Goal: Task Accomplishment & Management: Complete application form

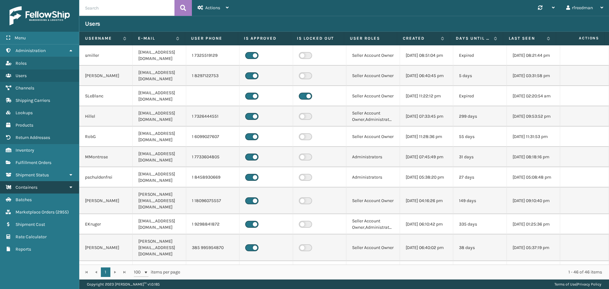
click at [44, 187] on link "Containers" at bounding box center [39, 187] width 79 height 12
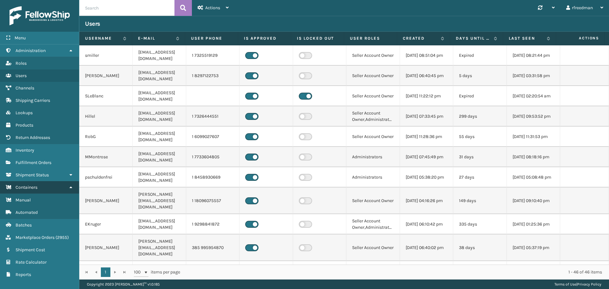
click at [44, 187] on link "Containers" at bounding box center [39, 187] width 79 height 12
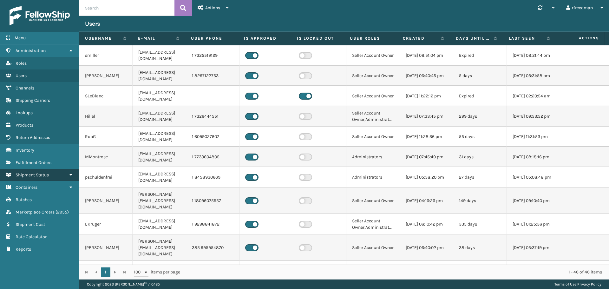
click at [49, 175] on span "Shipment Status" at bounding box center [32, 174] width 33 height 5
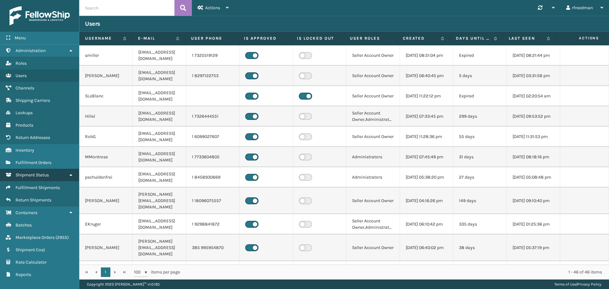
click at [49, 175] on span "Shipment Status" at bounding box center [32, 174] width 33 height 5
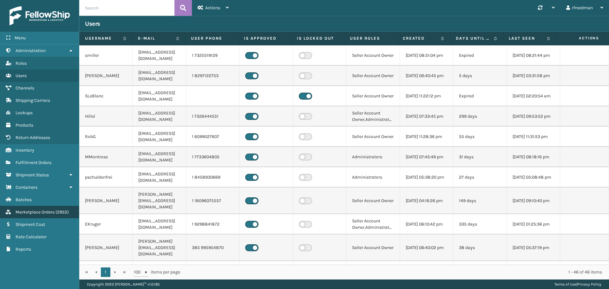
click at [29, 213] on span "Marketplace Orders" at bounding box center [35, 211] width 39 height 5
click at [35, 213] on span "Marketplace Orders" at bounding box center [35, 211] width 39 height 5
click at [48, 210] on span "Marketplace Orders" at bounding box center [35, 211] width 39 height 5
click at [49, 210] on span "Marketplace Orders" at bounding box center [35, 211] width 39 height 5
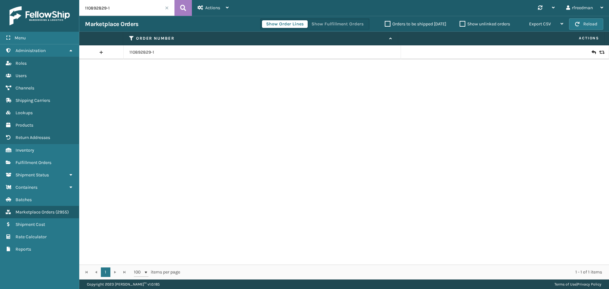
click at [167, 13] on input "110892829-1" at bounding box center [126, 8] width 95 height 16
click at [164, 9] on input "110892829-1" at bounding box center [126, 8] width 95 height 16
click at [141, 12] on input "110892829-1" at bounding box center [126, 8] width 95 height 16
click at [167, 7] on span at bounding box center [167, 8] width 4 height 4
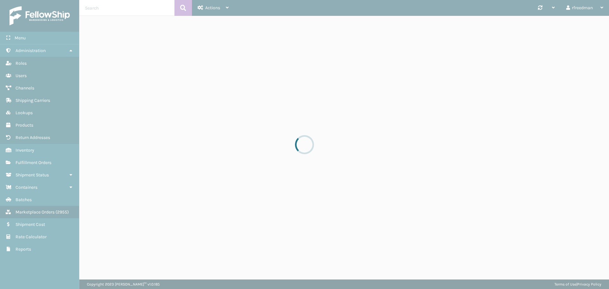
click at [208, 7] on div at bounding box center [304, 144] width 609 height 289
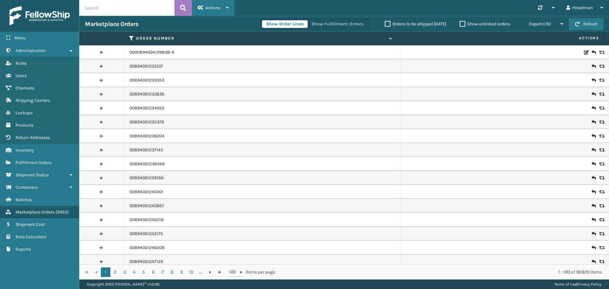
click at [209, 7] on span "Actions" at bounding box center [212, 7] width 15 height 5
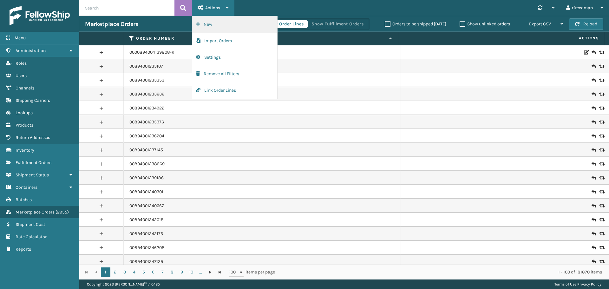
click at [208, 24] on button "New" at bounding box center [234, 24] width 85 height 16
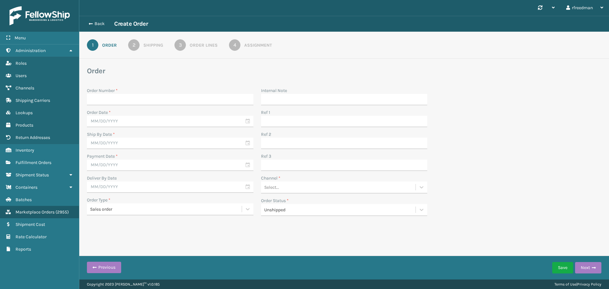
click at [99, 99] on input "Order Number *" at bounding box center [170, 99] width 166 height 11
paste input "112-4734456-6495425"
type input "112-4734456-6495425-R"
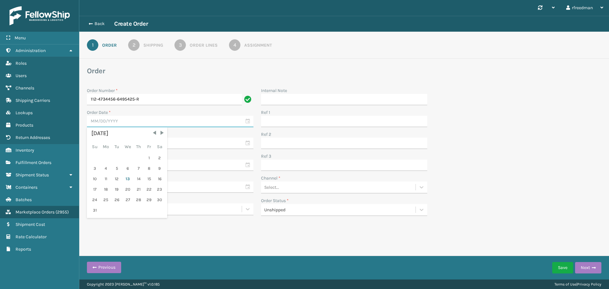
click at [110, 118] on input "text" at bounding box center [170, 121] width 166 height 11
click at [126, 179] on div "13" at bounding box center [127, 179] width 10 height 10
type input "[DATE]"
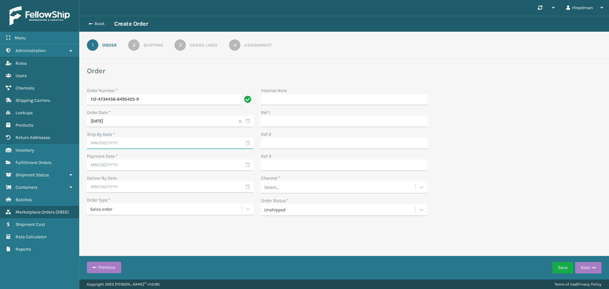
click at [101, 144] on input "text" at bounding box center [170, 143] width 166 height 11
click at [128, 198] on div "13" at bounding box center [127, 201] width 10 height 10
type input "[DATE]"
click at [101, 167] on input "text" at bounding box center [170, 165] width 166 height 11
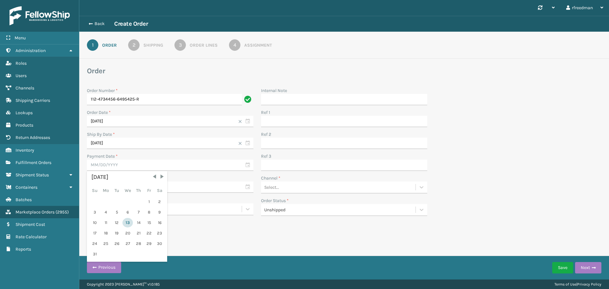
click at [126, 222] on div "13" at bounding box center [127, 223] width 10 height 10
type input "[DATE]"
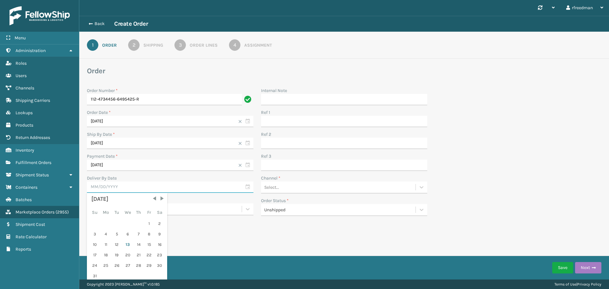
click at [104, 190] on input "text" at bounding box center [170, 186] width 166 height 11
click at [157, 245] on div "16" at bounding box center [160, 245] width 10 height 10
type input "[DATE]"
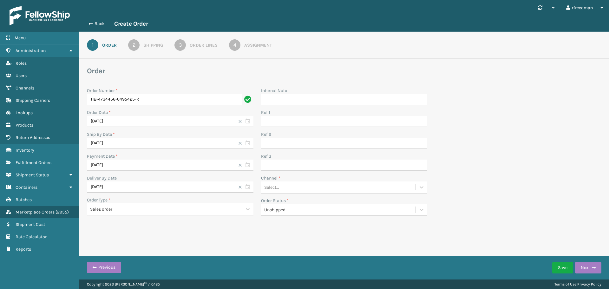
click at [98, 209] on div "Sales order" at bounding box center [166, 209] width 152 height 7
click at [99, 210] on div "Sales order" at bounding box center [166, 209] width 152 height 7
click at [106, 212] on div "Sales order" at bounding box center [166, 209] width 152 height 7
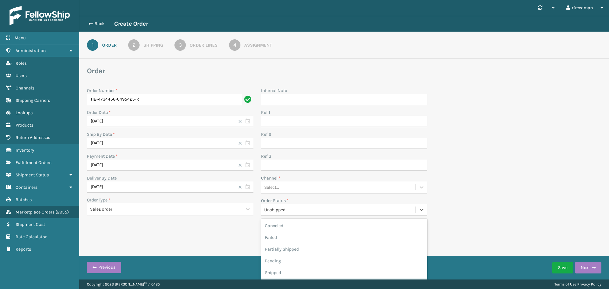
click at [265, 210] on div "Unshipped" at bounding box center [340, 209] width 152 height 7
click at [276, 187] on div "Select..." at bounding box center [271, 187] width 15 height 7
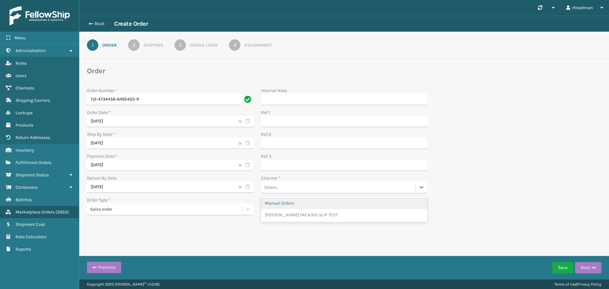
click at [283, 208] on div "Manual Orders" at bounding box center [344, 203] width 166 height 12
click at [584, 268] on button "Next" at bounding box center [588, 267] width 26 height 11
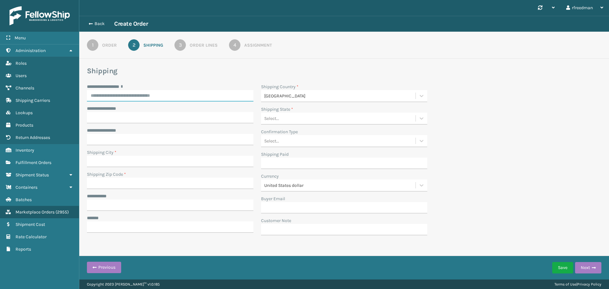
click at [116, 97] on input "**********" at bounding box center [170, 95] width 166 height 11
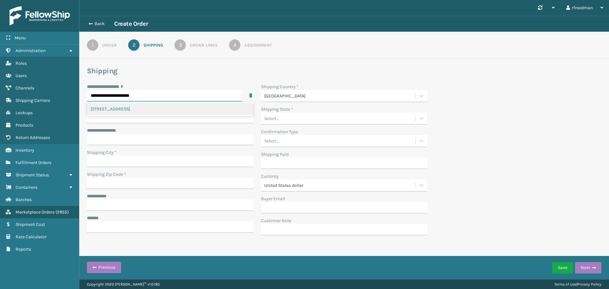
click at [118, 111] on div "[STREET_ADDRESS]" at bounding box center [170, 109] width 166 height 12
type input "**********"
type input "TACOMA"
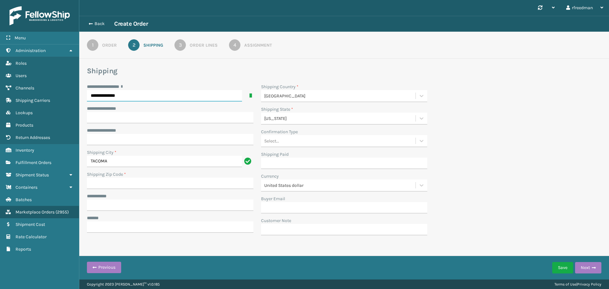
type input "98445-4521"
type input "**********"
click at [105, 200] on input "**********" at bounding box center [170, 204] width 166 height 11
click at [95, 203] on input "**********" at bounding box center [170, 204] width 166 height 11
paste input "**********"
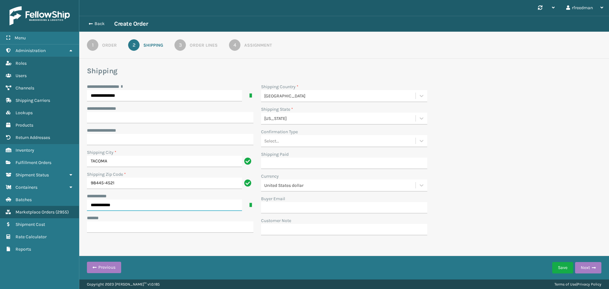
type input "**********"
click at [92, 227] on input "***** *" at bounding box center [170, 226] width 166 height 11
type input "**********"
click at [341, 241] on div "**********" at bounding box center [344, 139] width 530 height 247
click at [584, 265] on button "Next" at bounding box center [588, 267] width 26 height 11
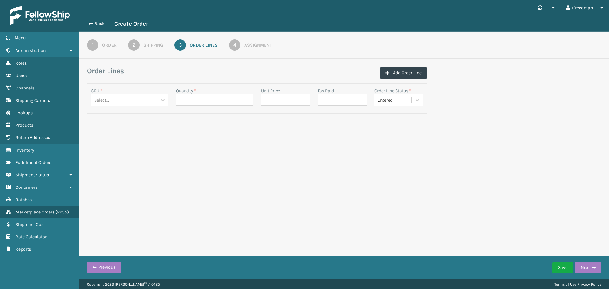
click at [141, 101] on div "Select..." at bounding box center [124, 100] width 66 height 10
type input "MIL-KMS-N"
click at [118, 113] on div "MIL-KMS-N" at bounding box center [129, 116] width 77 height 12
click at [197, 93] on div "Quantity *" at bounding box center [214, 91] width 77 height 7
click at [198, 96] on input "Quantity *" at bounding box center [214, 99] width 77 height 11
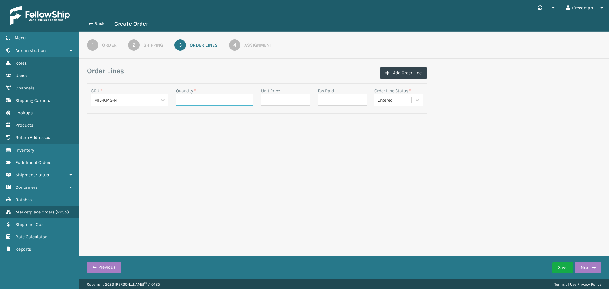
type input "1"
click at [583, 267] on button "Next" at bounding box center [588, 267] width 26 height 11
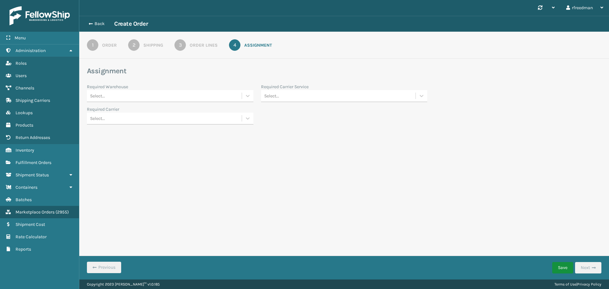
click at [566, 265] on button "Save" at bounding box center [562, 267] width 21 height 11
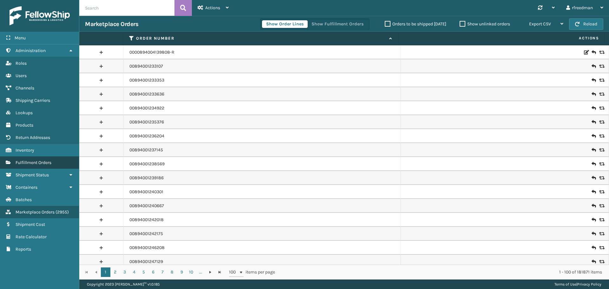
click at [29, 162] on span "Fulfillment Orders" at bounding box center [34, 162] width 36 height 5
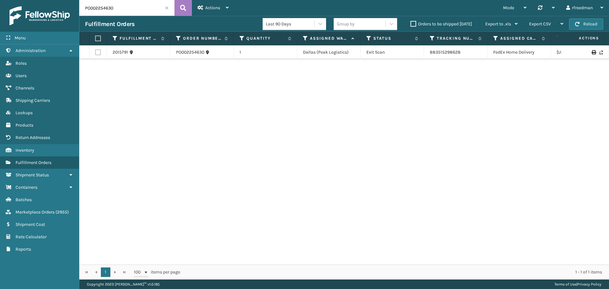
drag, startPoint x: 129, startPoint y: 10, endPoint x: 24, endPoint y: 3, distance: 105.5
click at [26, 0] on div "Menu Administration Roles Users Channels Shipping Carriers Lookups Products Ret…" at bounding box center [304, 0] width 609 height 0
paste input "Ashli Person"
drag, startPoint x: 123, startPoint y: 4, endPoint x: 65, endPoint y: 7, distance: 58.8
click at [65, 0] on div "Menu Administration Roles Users Channels Shipping Carriers Lookups Products Ret…" at bounding box center [304, 0] width 609 height 0
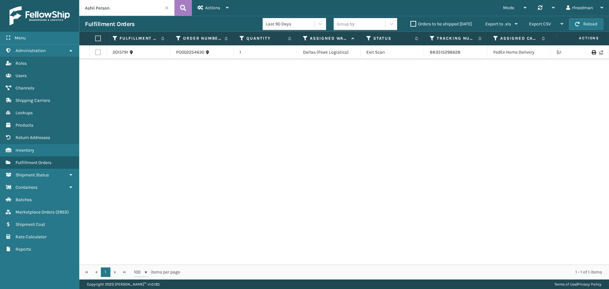
paste input "112-4734456-6495425"
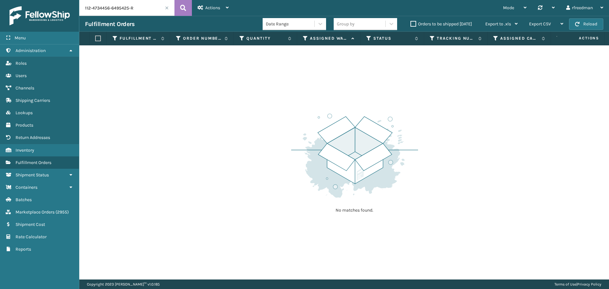
type input "112-4734456-6495425-R"
drag, startPoint x: 136, startPoint y: 8, endPoint x: 32, endPoint y: 19, distance: 104.6
click at [32, 0] on div "Menu Administration Roles Users Channels Shipping Carriers Lookups Products Ret…" at bounding box center [304, 0] width 609 height 0
